Goal: Information Seeking & Learning: Find contact information

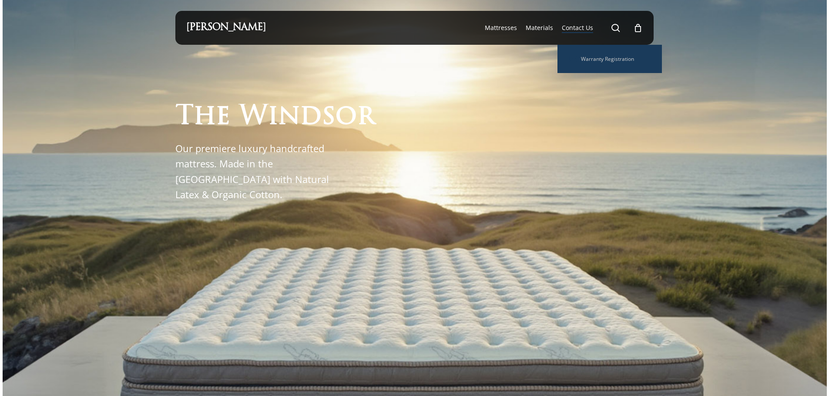
click at [583, 29] on span "Contact Us" at bounding box center [577, 27] width 31 height 8
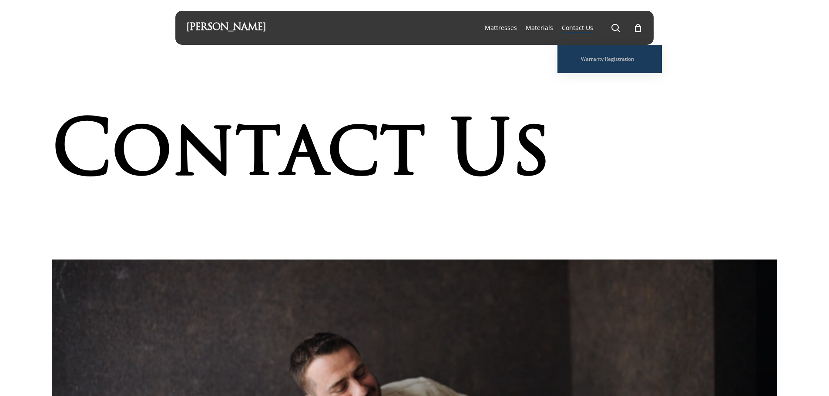
click at [580, 26] on span "Contact Us" at bounding box center [577, 27] width 31 height 8
click at [595, 57] on span "Warranty Registration" at bounding box center [607, 58] width 53 height 7
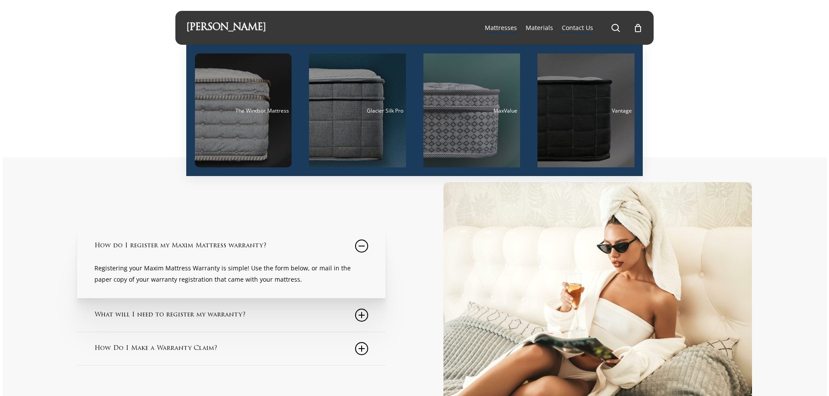
click at [503, 28] on span "Mattresses" at bounding box center [501, 27] width 32 height 8
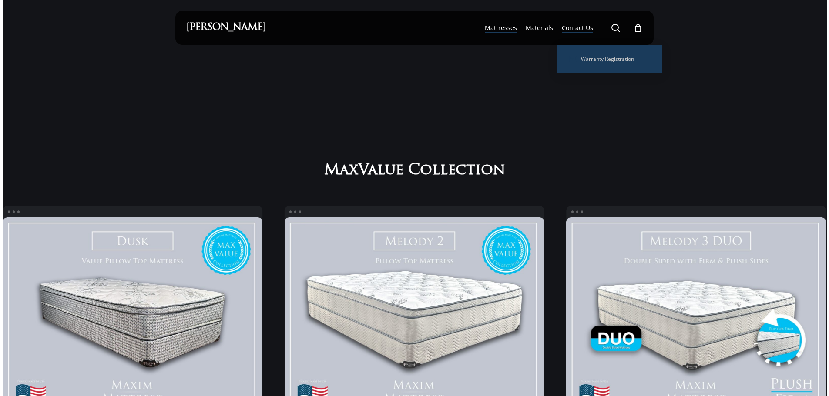
click at [585, 26] on span "Contact Us" at bounding box center [577, 27] width 31 height 8
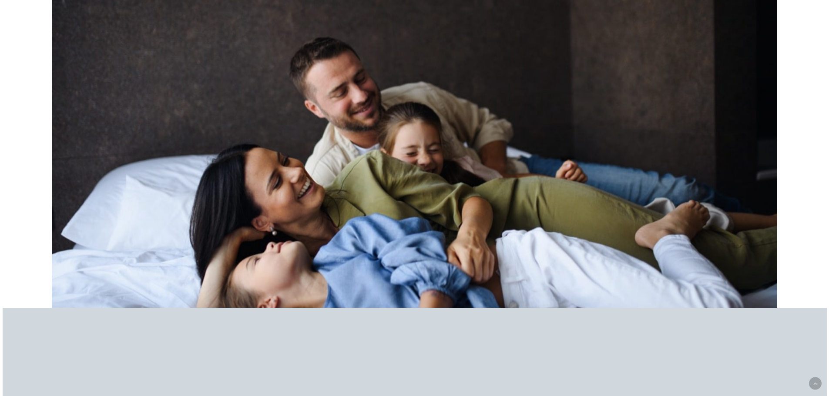
scroll to position [653, 0]
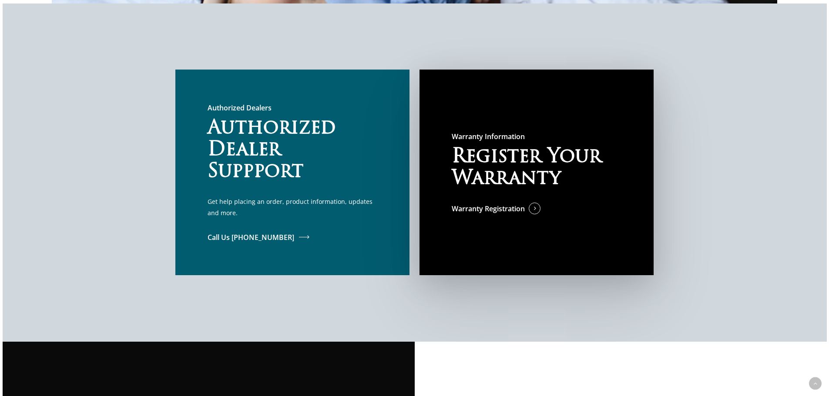
click at [294, 235] on span at bounding box center [294, 238] width 0 height 10
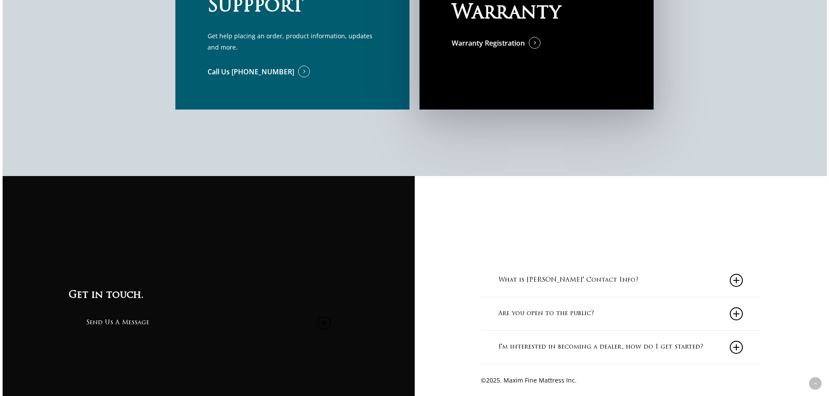
scroll to position [908, 0]
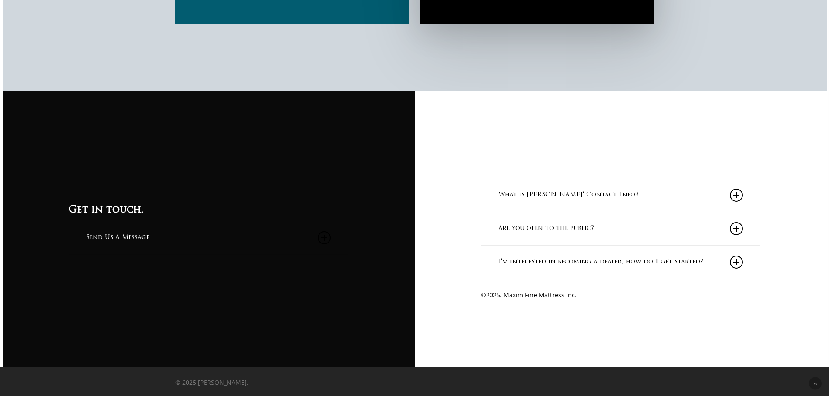
click at [619, 194] on link "What is [PERSON_NAME]' Contact Info?" at bounding box center [620, 195] width 245 height 33
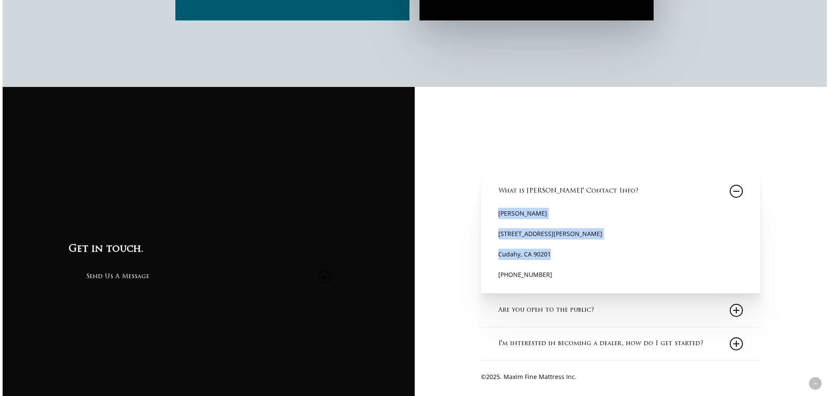
drag, startPoint x: 498, startPoint y: 215, endPoint x: 553, endPoint y: 260, distance: 70.5
click at [553, 260] on div "What is [PERSON_NAME]' Contact Info? [PERSON_NAME] [STREET_ADDRESS][PERSON_NAME…" at bounding box center [620, 234] width 279 height 119
copy div "[PERSON_NAME] [STREET_ADDRESS][PERSON_NAME]"
